Goal: Communication & Community: Answer question/provide support

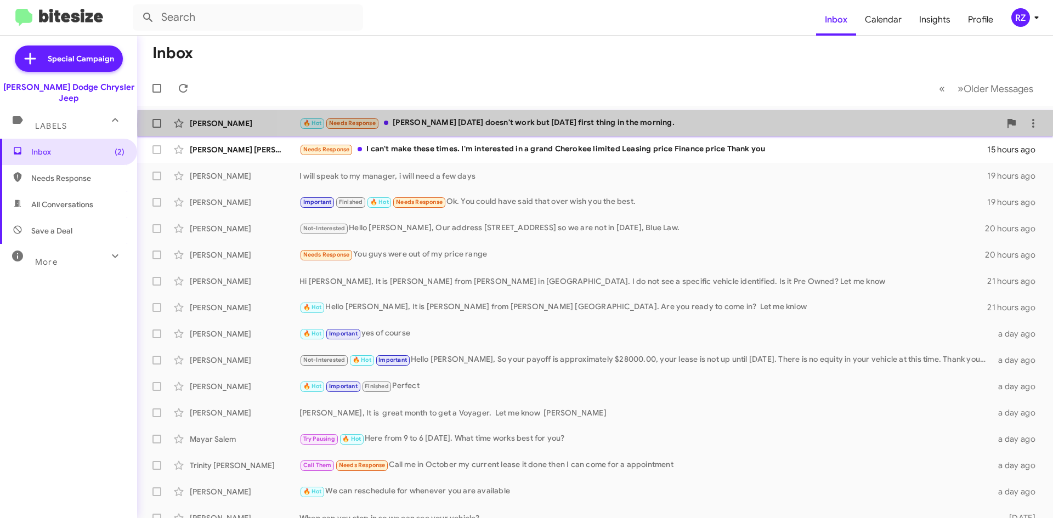
click at [708, 126] on div "🔥 Hot Needs Response [PERSON_NAME] [DATE] doesn't work but [DATE] first thing i…" at bounding box center [650, 123] width 701 height 13
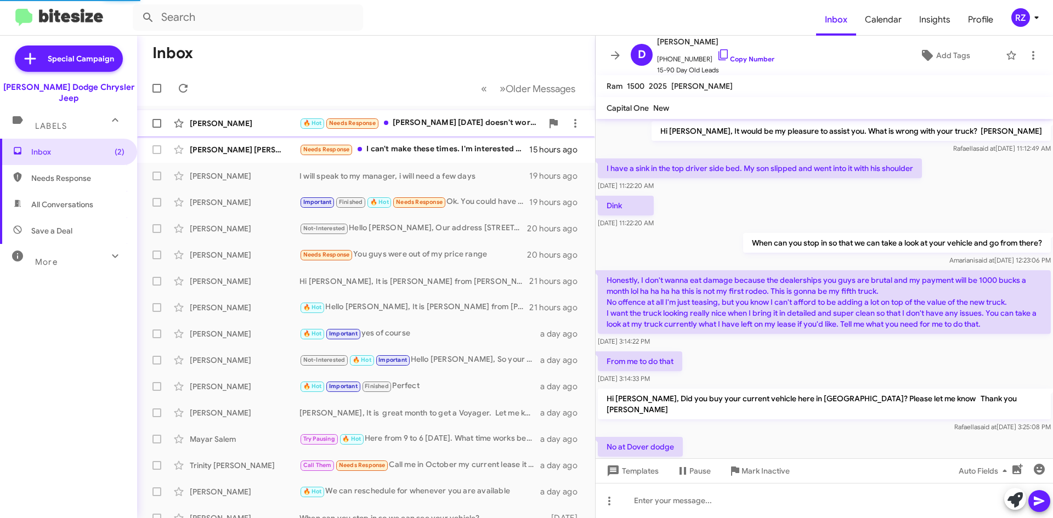
scroll to position [692, 0]
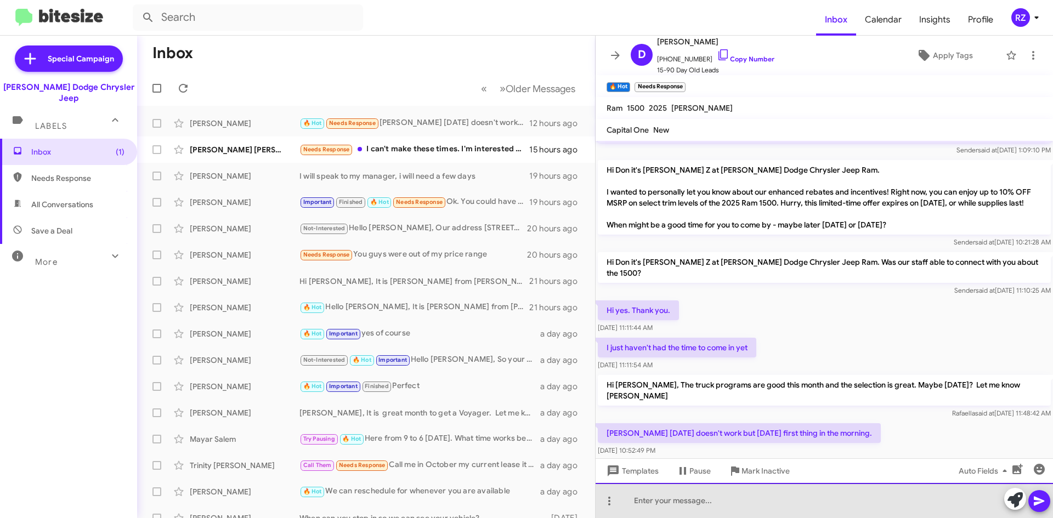
click at [642, 504] on div at bounding box center [825, 500] width 458 height 35
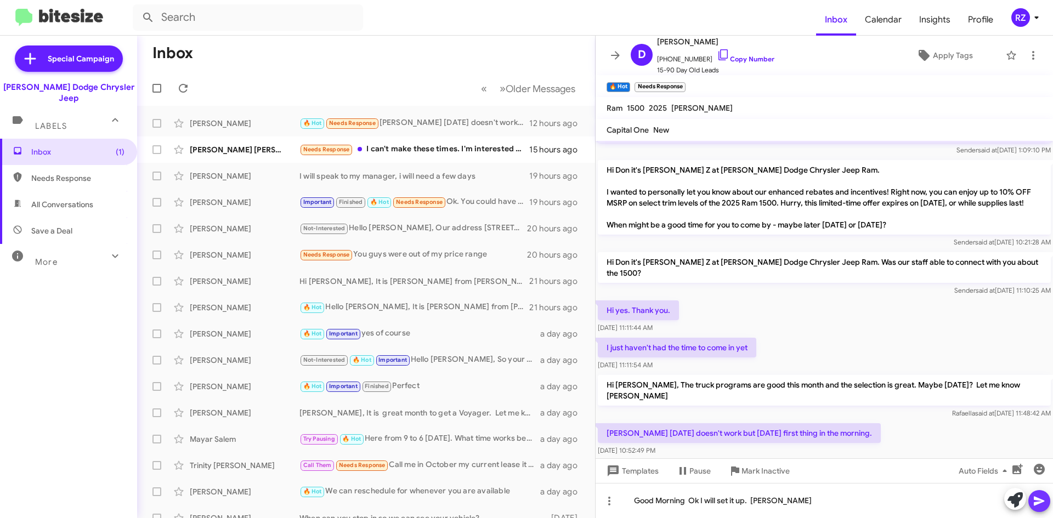
click at [1040, 509] on span at bounding box center [1039, 502] width 13 height 22
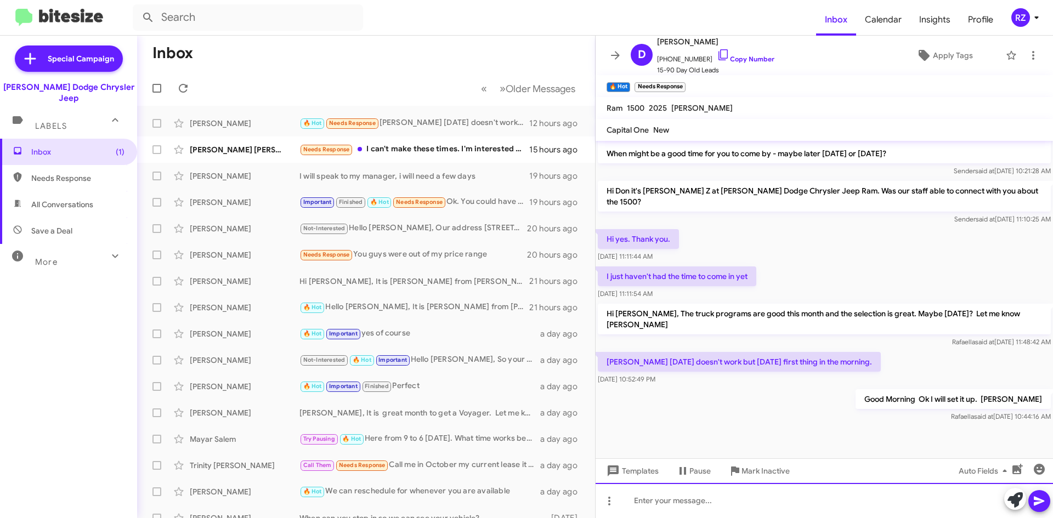
scroll to position [1002, 0]
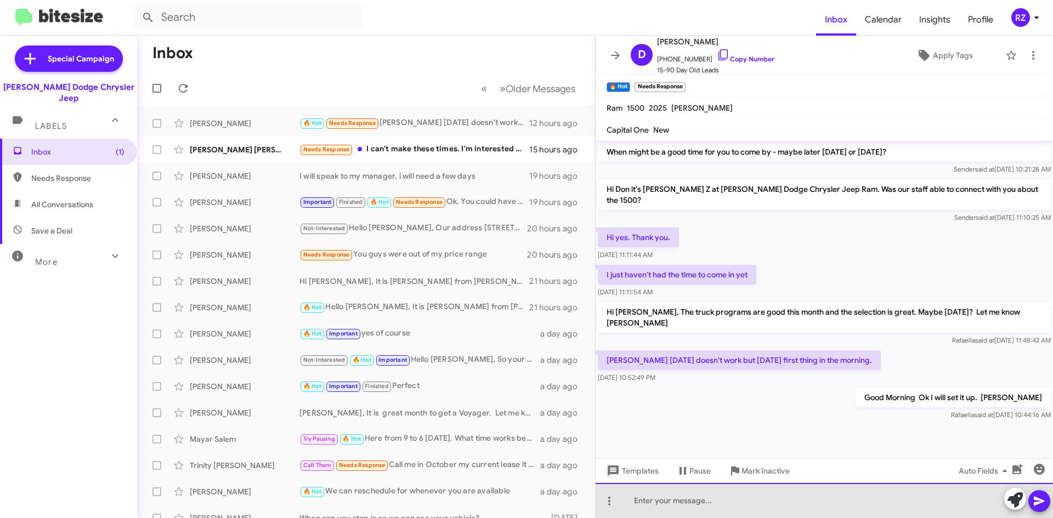
drag, startPoint x: 674, startPoint y: 496, endPoint x: 568, endPoint y: 488, distance: 106.8
click at [672, 490] on div at bounding box center [825, 500] width 458 height 35
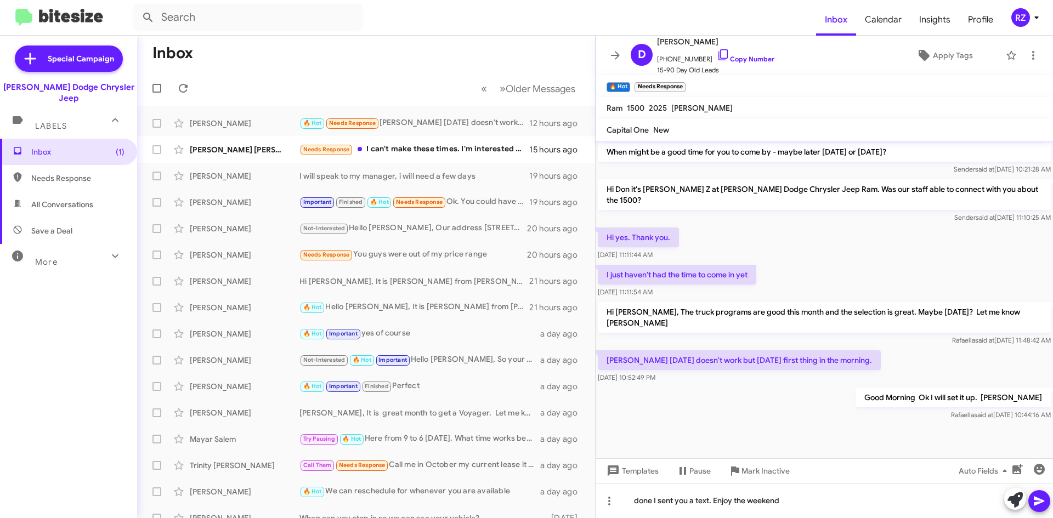
click at [1042, 498] on icon at bounding box center [1039, 501] width 13 height 13
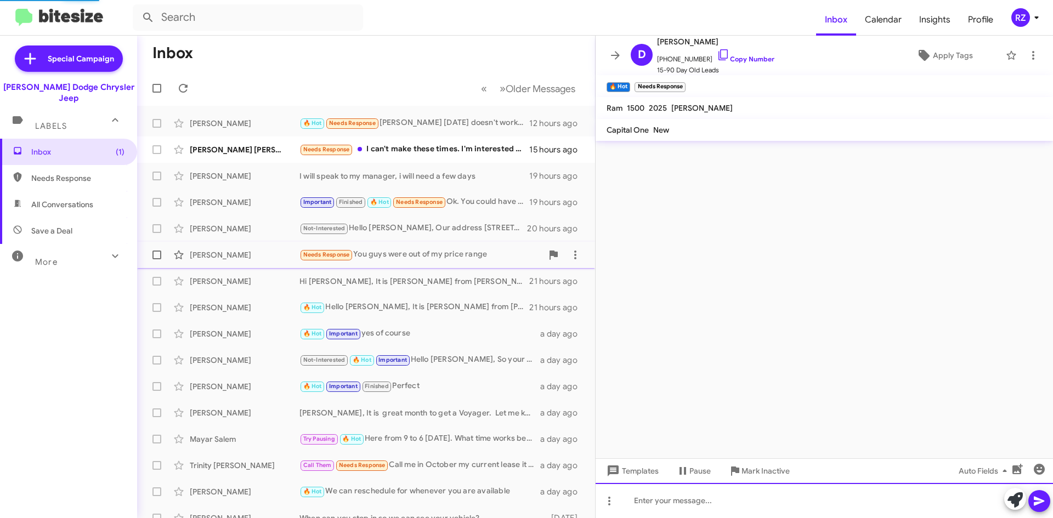
scroll to position [0, 0]
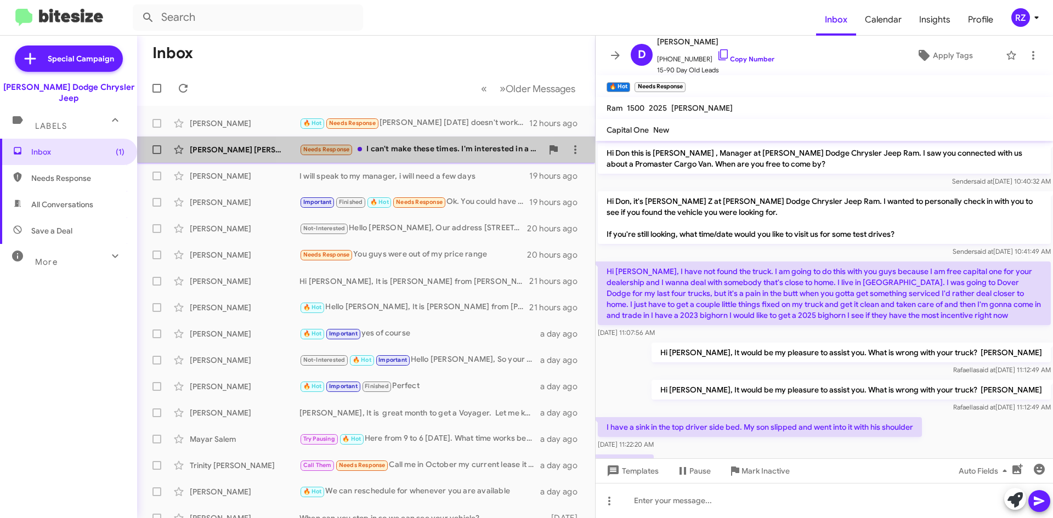
click at [437, 159] on div "[PERSON_NAME] [PERSON_NAME] Needs Response I can't make these times. I'm intere…" at bounding box center [366, 150] width 441 height 22
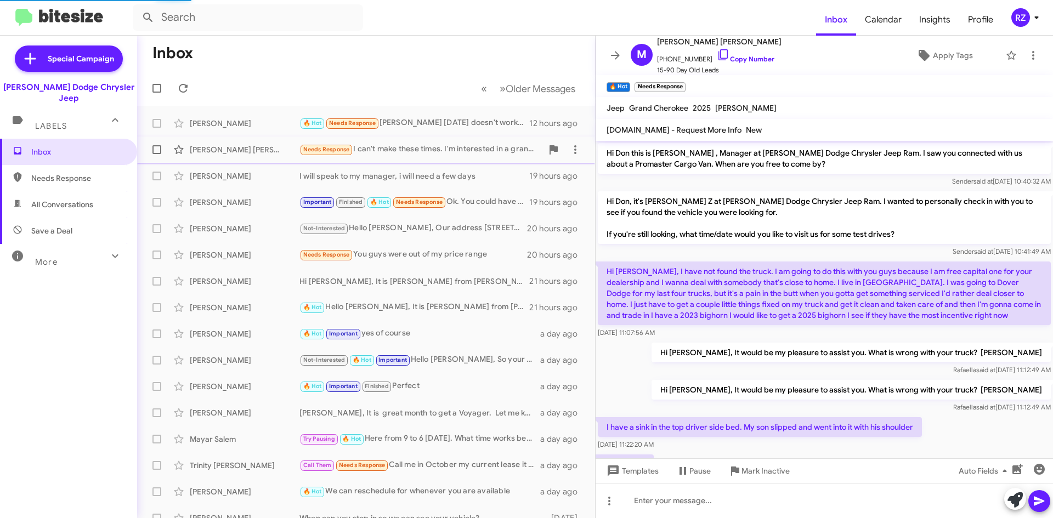
scroll to position [98, 0]
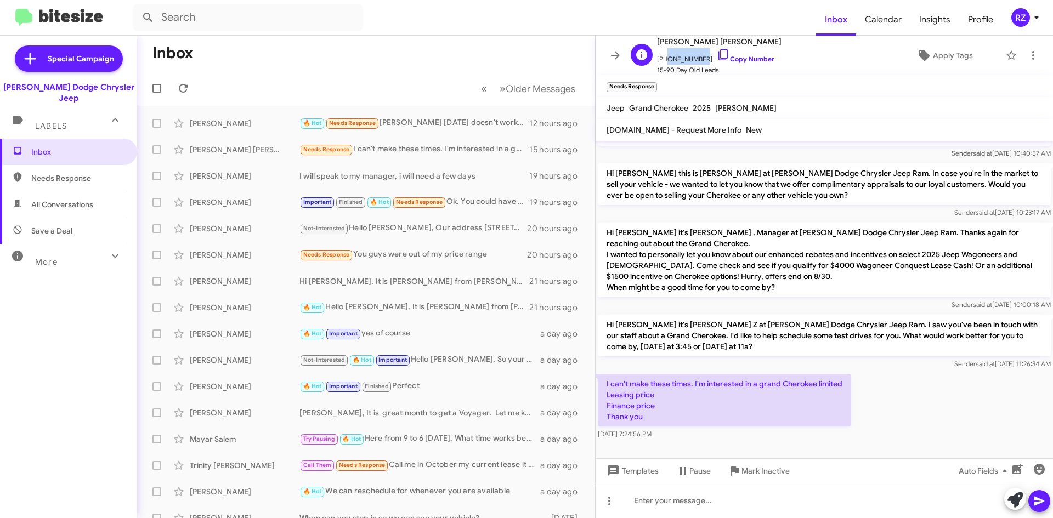
drag, startPoint x: 698, startPoint y: 59, endPoint x: 663, endPoint y: 61, distance: 35.2
click at [663, 61] on span "[PHONE_NUMBER] Copy Number" at bounding box center [719, 56] width 125 height 16
copy span "9737237650"
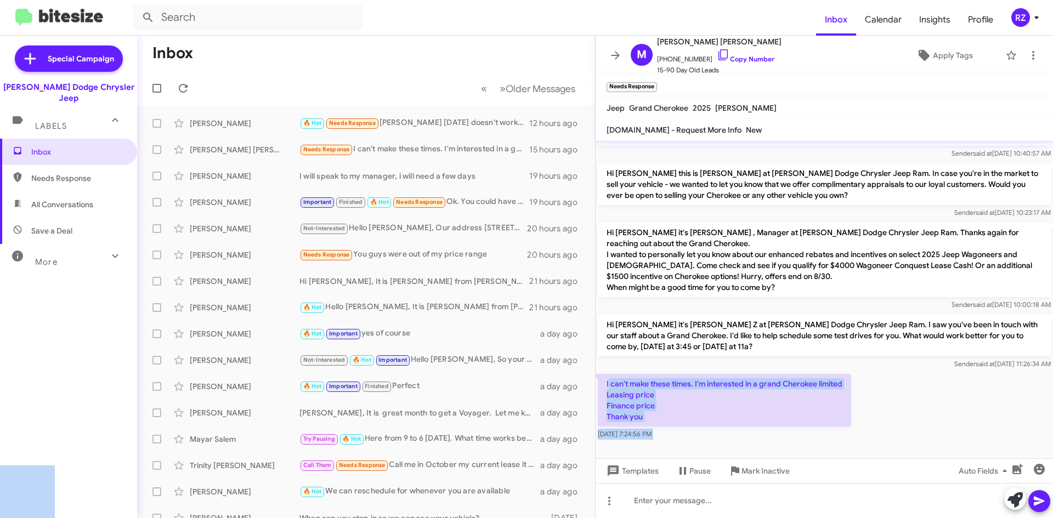
drag, startPoint x: 648, startPoint y: 414, endPoint x: 608, endPoint y: 386, distance: 48.4
click at [680, 408] on p "I can't make these times. I'm interested in a grand Cherokee limited Leasing pr…" at bounding box center [724, 400] width 253 height 53
click at [691, 441] on div "I can't make these times. I'm interested in a grand Cherokee limited Leasing pr…" at bounding box center [825, 407] width 458 height 70
drag, startPoint x: 664, startPoint y: 420, endPoint x: 600, endPoint y: 387, distance: 71.7
click at [600, 387] on p "I can't make these times. I'm interested in a grand Cherokee limited Leasing pr…" at bounding box center [724, 400] width 253 height 53
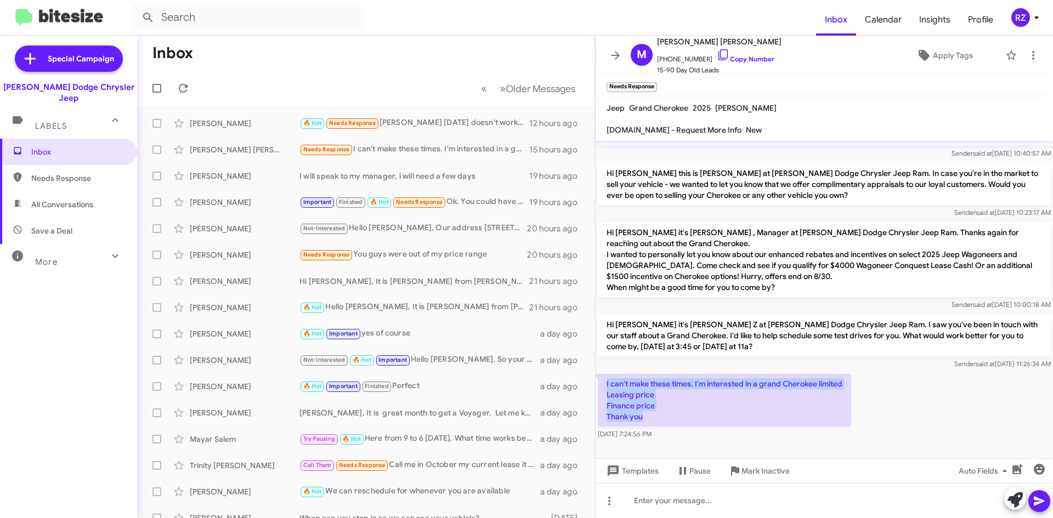
copy p "I can't make these times. I'm interested in a grand Cherokee limited Leasing pr…"
